Goal: Task Accomplishment & Management: Manage account settings

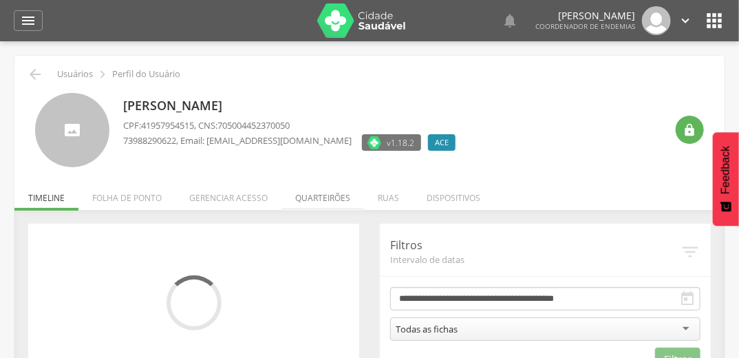
click at [319, 195] on li "Quarteirões" at bounding box center [322, 194] width 83 height 32
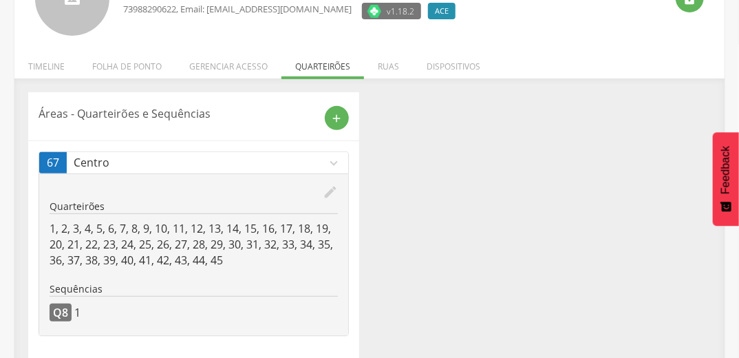
scroll to position [147, 0]
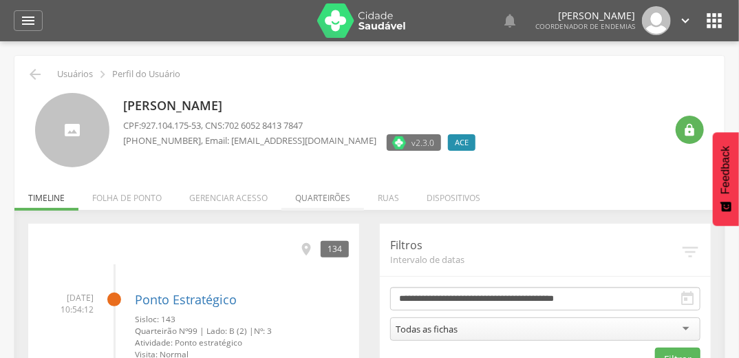
click at [319, 197] on li "Quarteirões" at bounding box center [322, 194] width 83 height 32
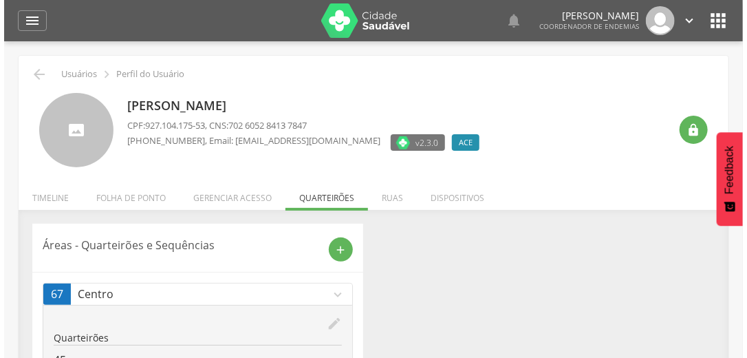
scroll to position [105, 0]
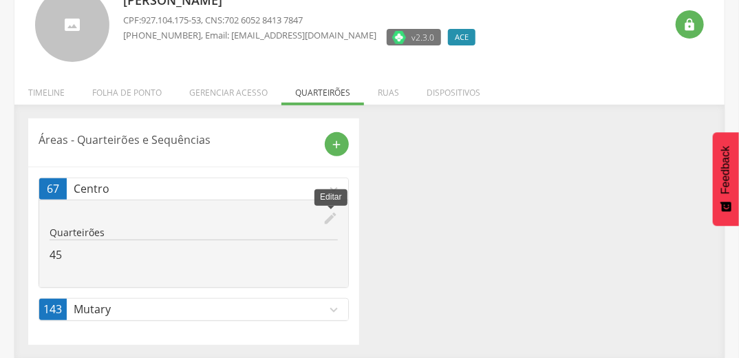
click at [332, 216] on icon "edit" at bounding box center [330, 218] width 15 height 15
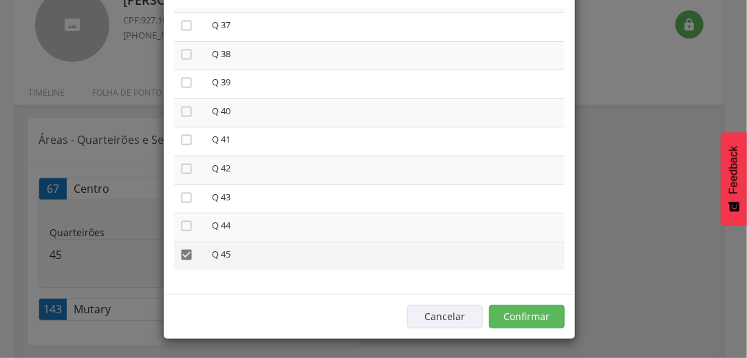
scroll to position [116, 0]
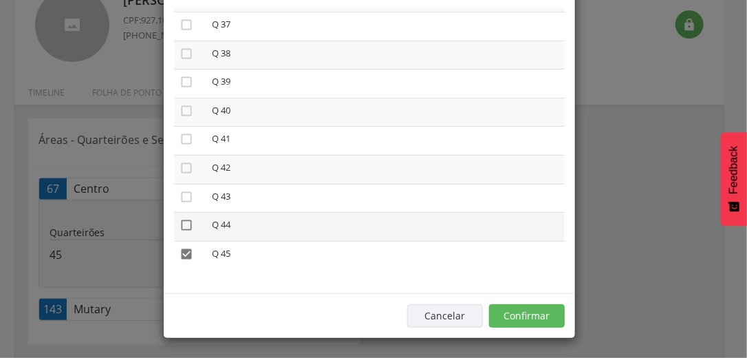
click at [180, 219] on icon "" at bounding box center [187, 225] width 14 height 14
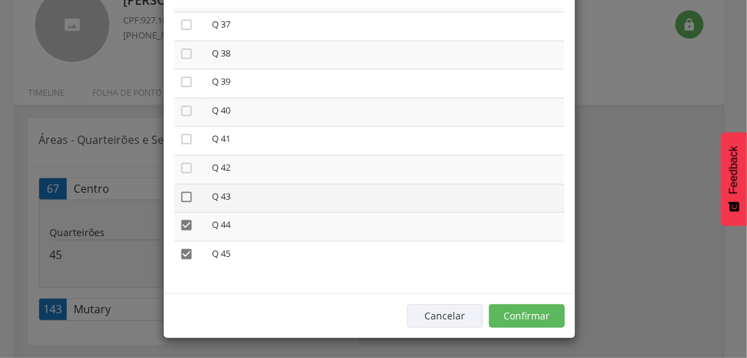
click at [180, 193] on icon "" at bounding box center [187, 197] width 14 height 14
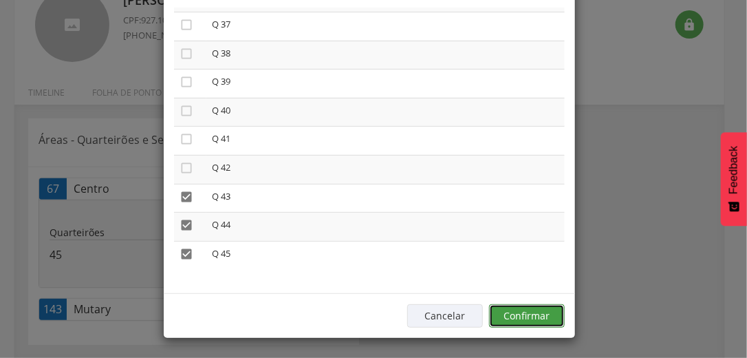
click at [530, 316] on button "Confirmar" at bounding box center [527, 315] width 76 height 23
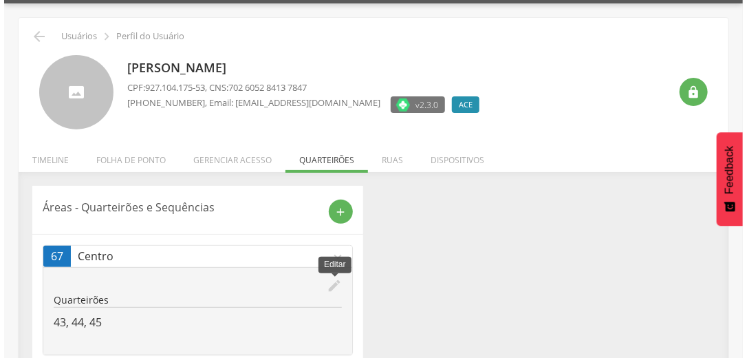
scroll to position [55, 0]
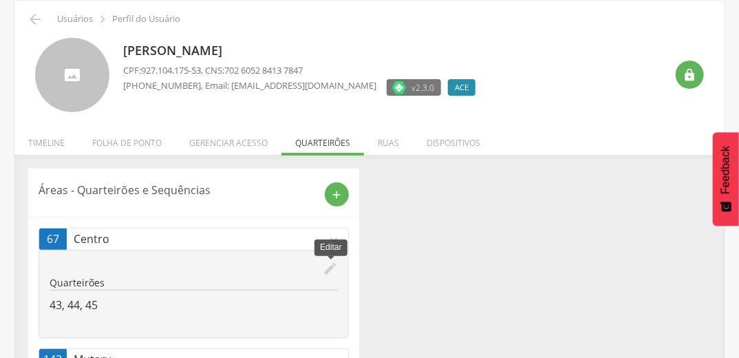
click at [327, 267] on icon "edit" at bounding box center [330, 268] width 15 height 15
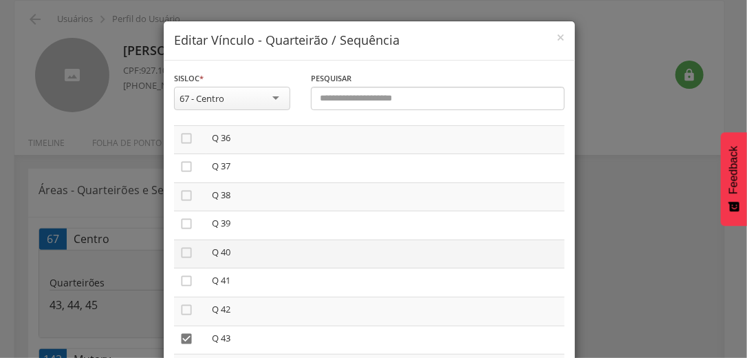
scroll to position [1030, 0]
click at [181, 250] on icon "" at bounding box center [187, 248] width 14 height 14
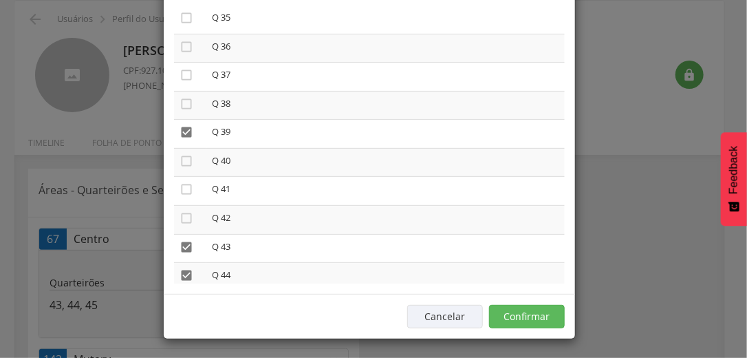
scroll to position [116, 0]
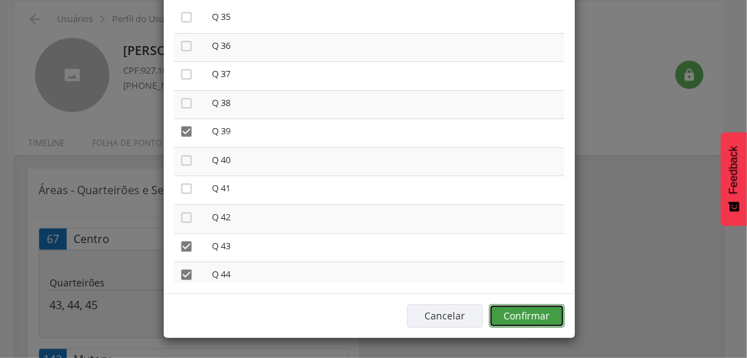
click at [535, 316] on button "Confirmar" at bounding box center [527, 315] width 76 height 23
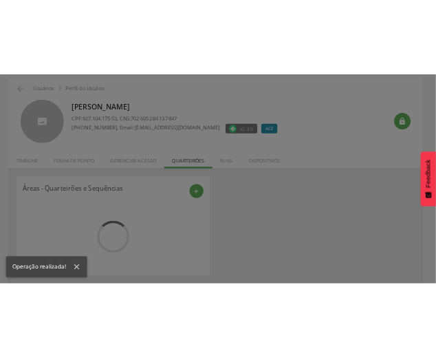
scroll to position [50, 0]
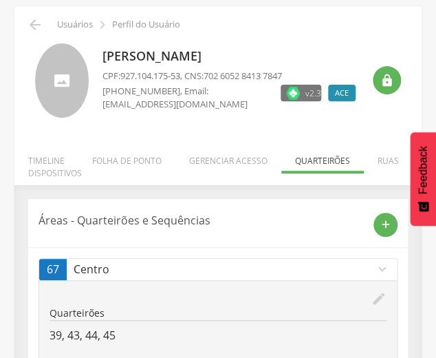
click at [387, 23] on div " Usuários  Perfil do Usuário" at bounding box center [218, 25] width 387 height 17
